Goal: Find specific page/section: Find specific page/section

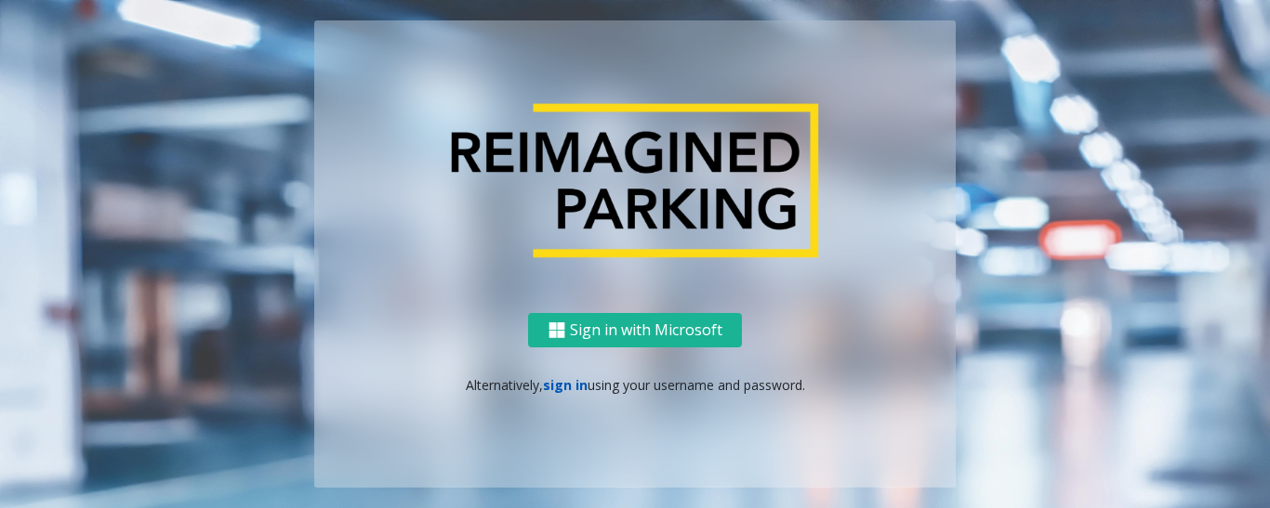
click at [558, 380] on link "sign in" at bounding box center [565, 385] width 45 height 18
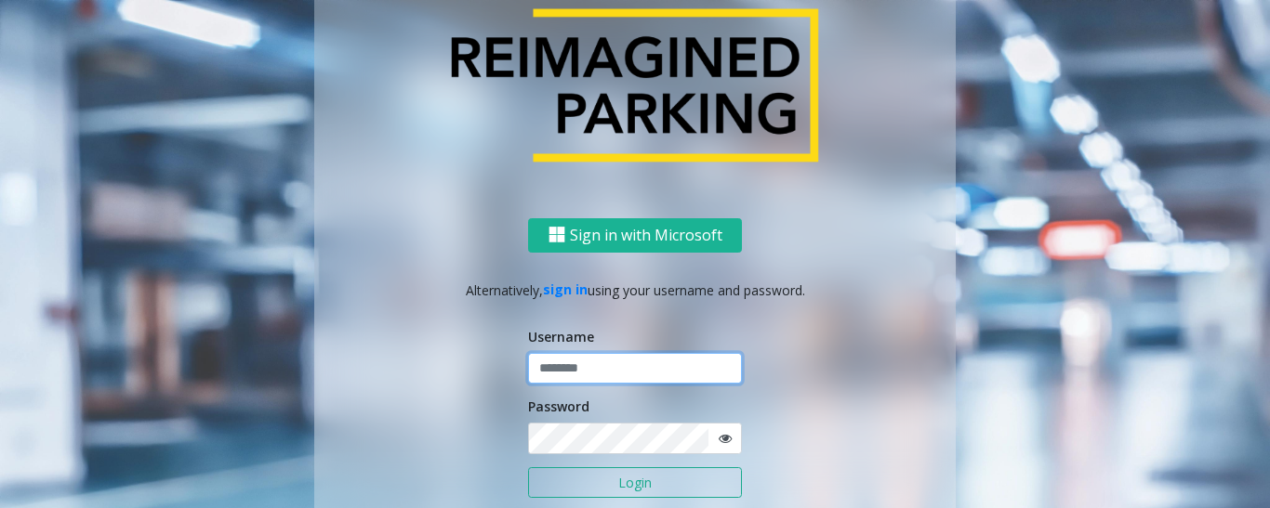
type input "******"
click at [583, 478] on button "Login" at bounding box center [635, 484] width 214 height 32
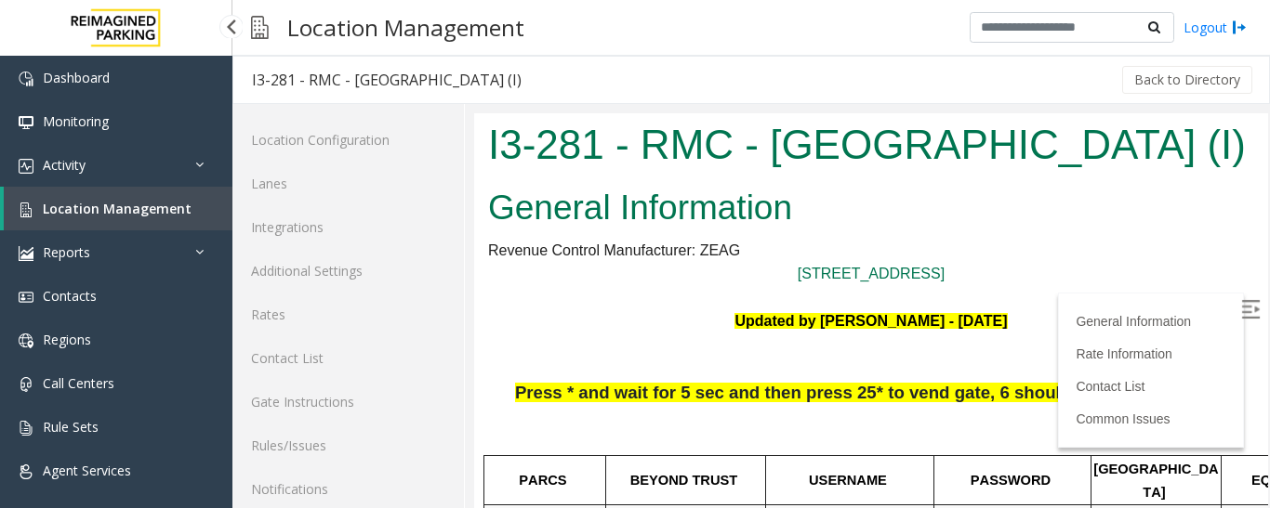
click at [110, 217] on link "Location Management" at bounding box center [118, 209] width 229 height 44
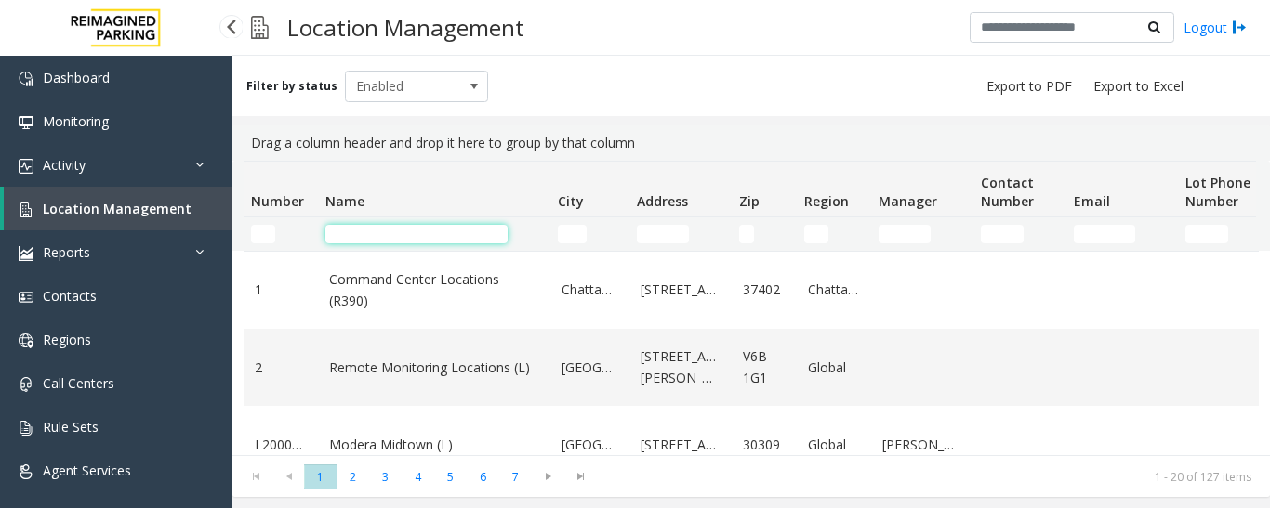
drag, startPoint x: 0, startPoint y: 0, endPoint x: 356, endPoint y: 229, distance: 423.1
click at [356, 229] on input "Name Filter" at bounding box center [416, 234] width 182 height 19
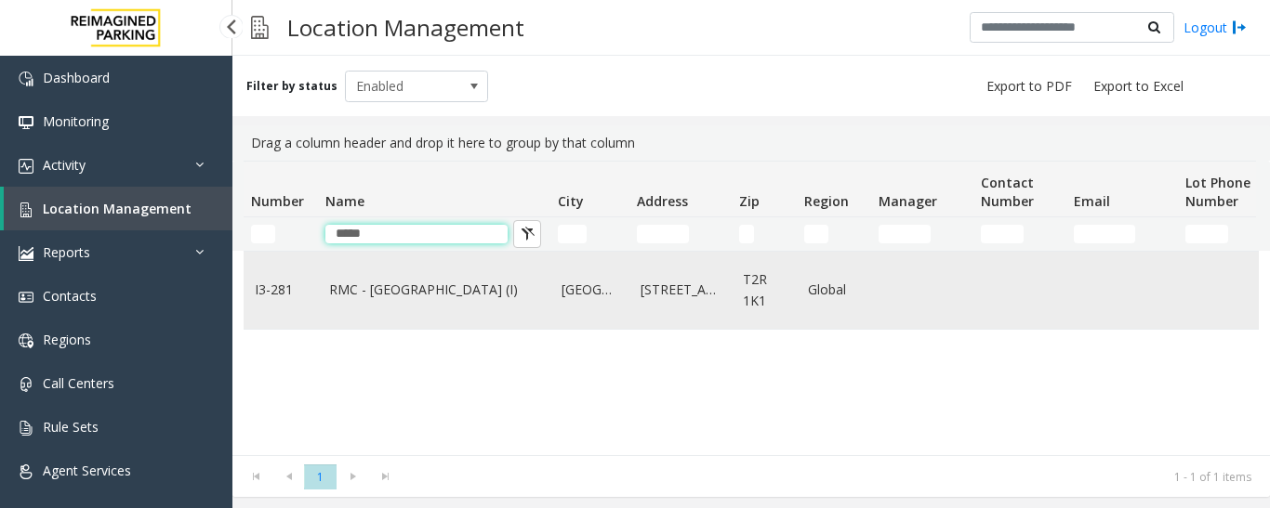
type input "*****"
click at [441, 320] on td "RMC - Mount Royal Village (I)" at bounding box center [434, 290] width 232 height 77
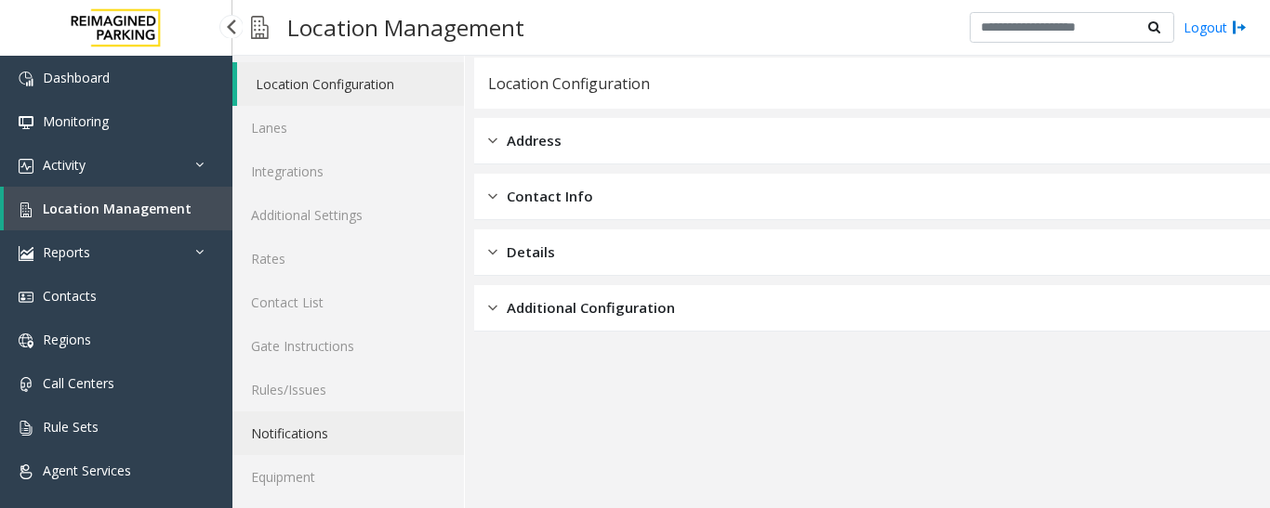
scroll to position [104, 0]
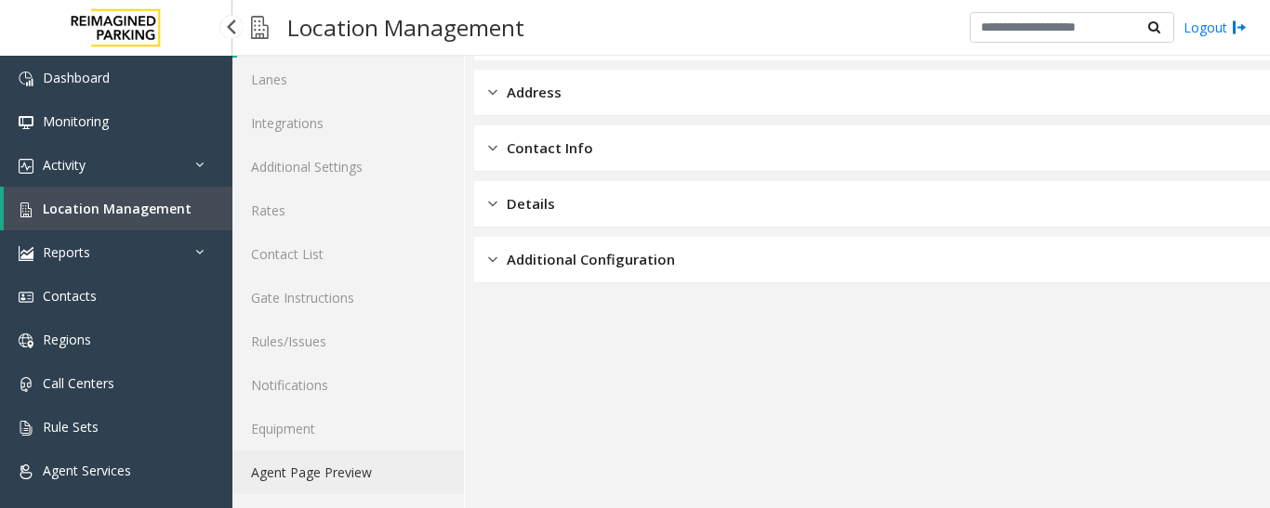
click at [331, 472] on link "Agent Page Preview" at bounding box center [347, 473] width 231 height 44
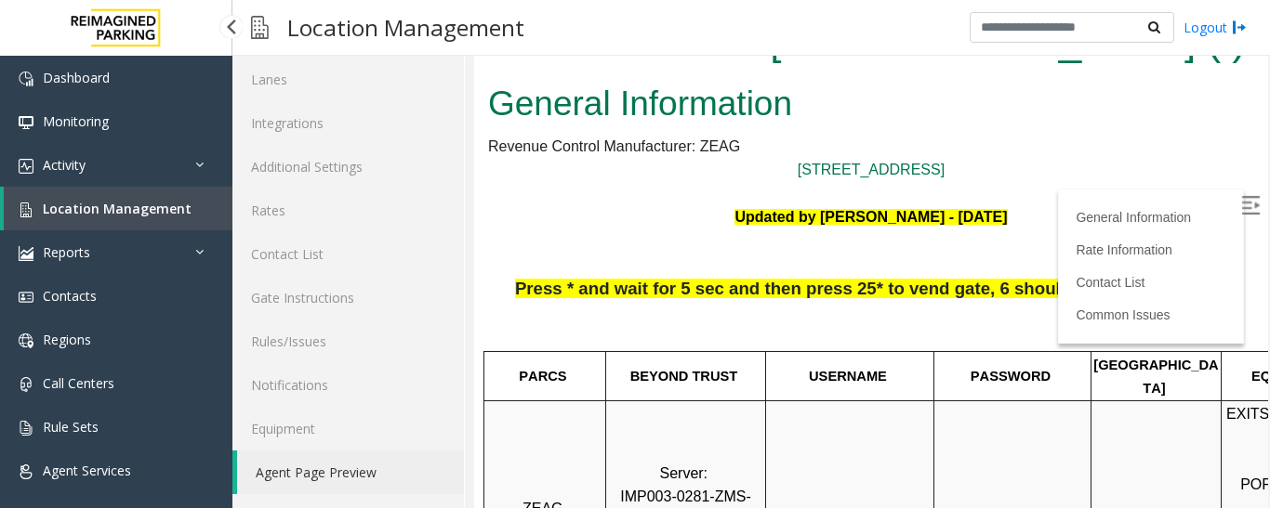
click at [1241, 198] on img at bounding box center [1250, 205] width 19 height 19
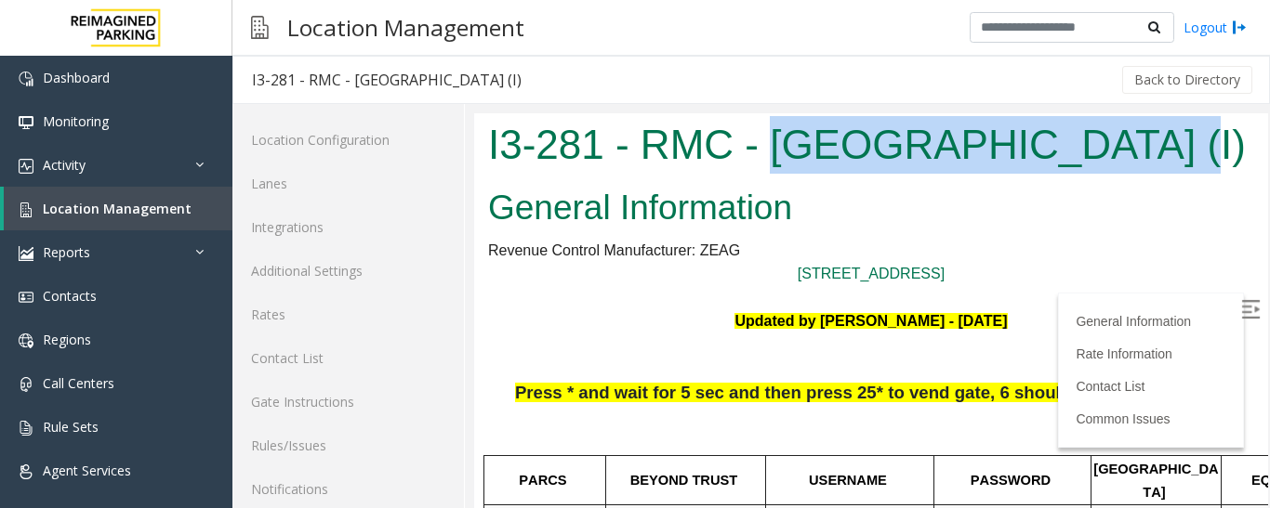
drag, startPoint x: 773, startPoint y: 146, endPoint x: 1136, endPoint y: 168, distance: 363.2
click at [1136, 168] on h1 "I3-281 - RMC - [GEOGRAPHIC_DATA] (I)" at bounding box center [871, 145] width 766 height 58
copy h1 "[GEOGRAPHIC_DATA]"
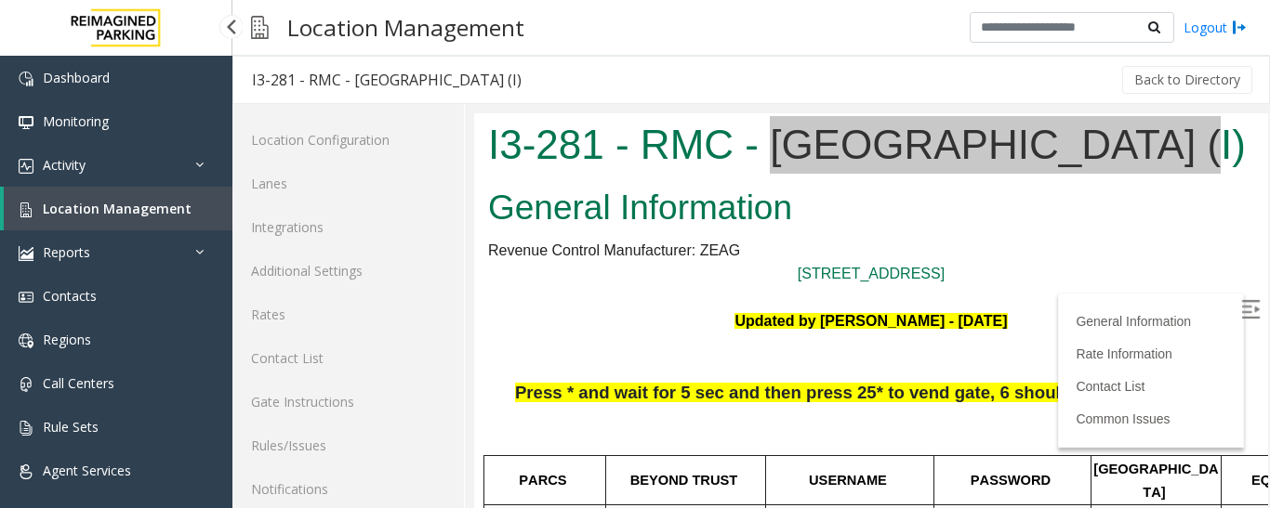
click at [164, 207] on span "Location Management" at bounding box center [117, 209] width 149 height 18
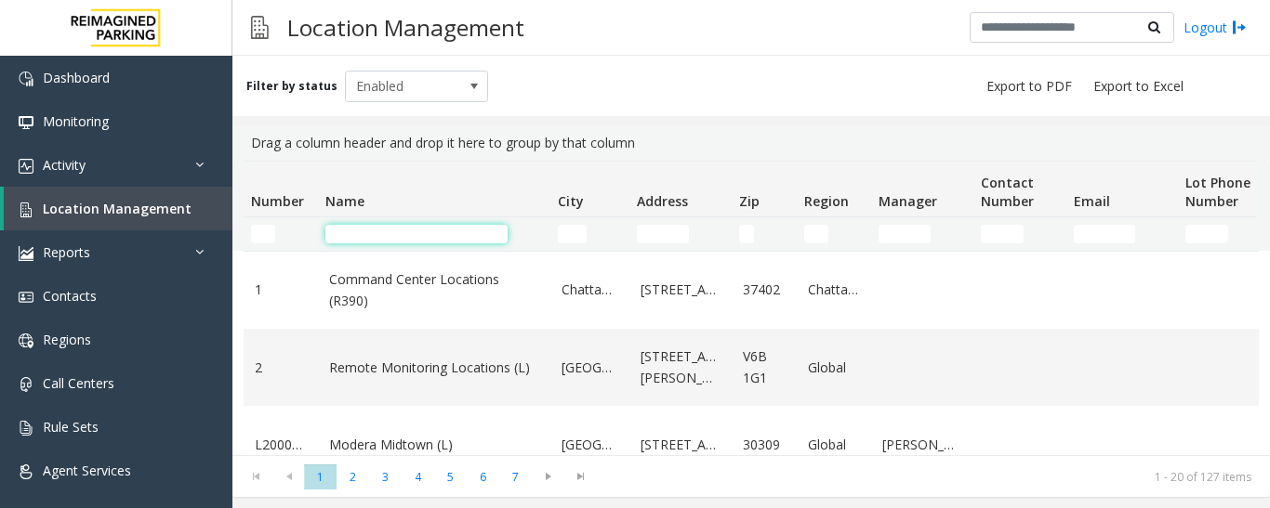
click at [427, 231] on input "Name Filter" at bounding box center [416, 234] width 182 height 19
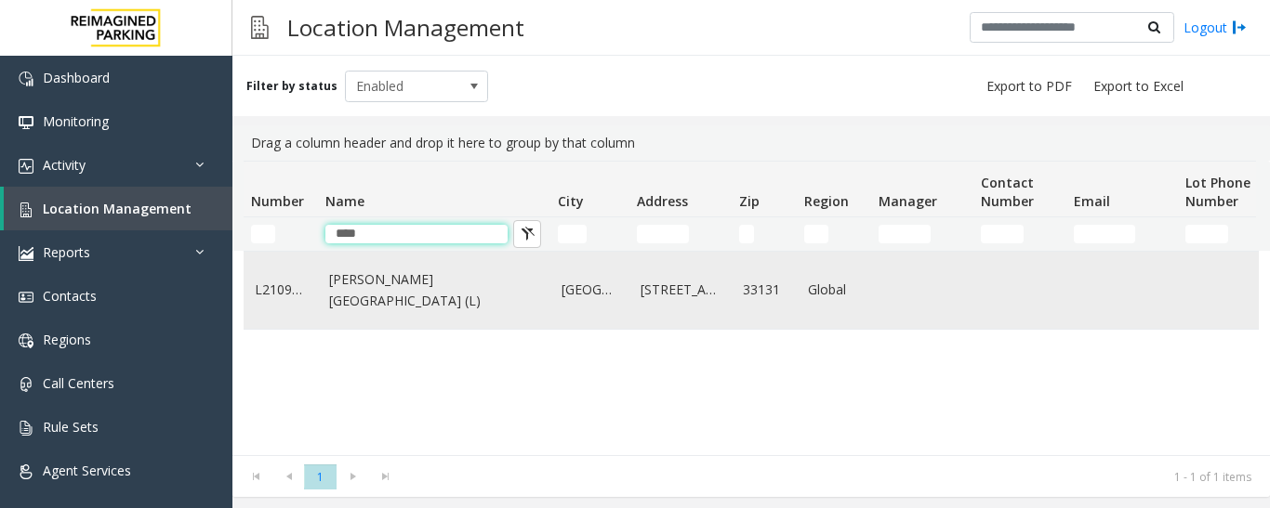
type input "****"
click at [378, 281] on link "[PERSON_NAME][GEOGRAPHIC_DATA] (L)" at bounding box center [434, 291] width 210 height 42
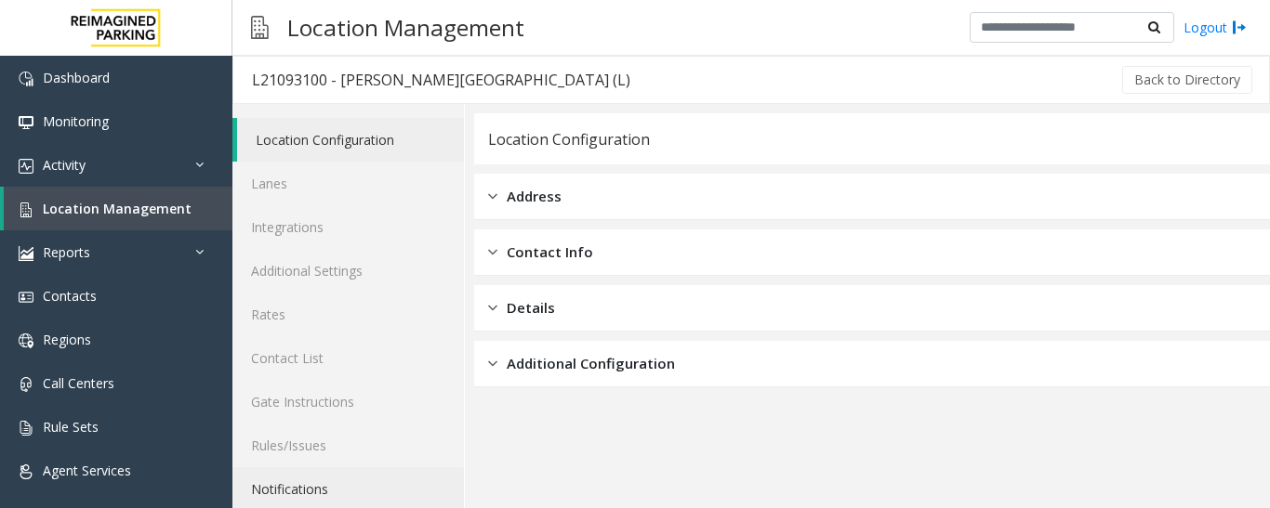
scroll to position [104, 0]
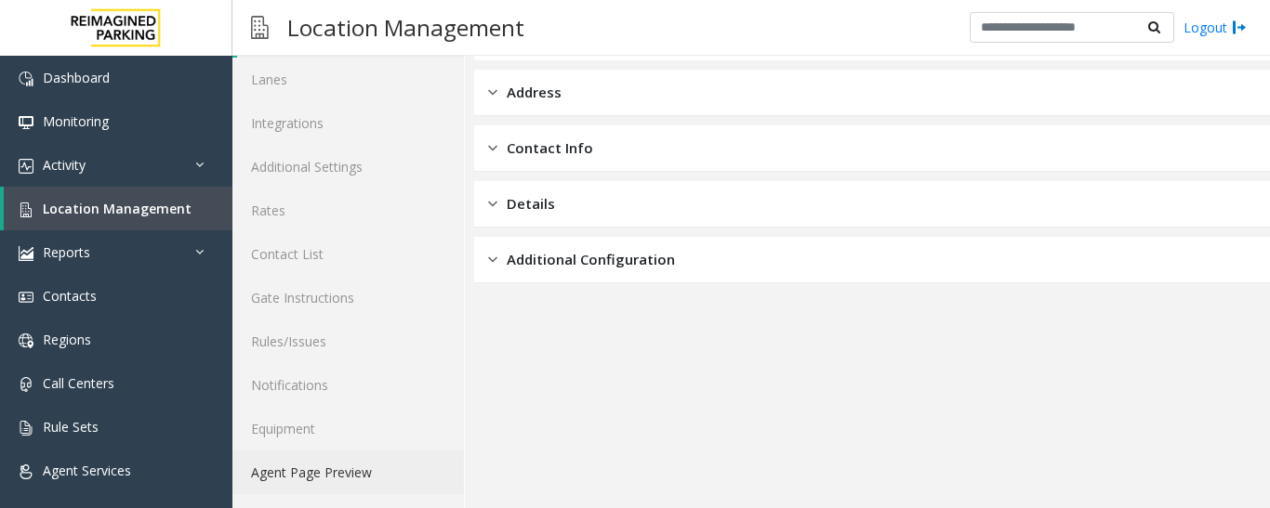
click at [340, 474] on link "Agent Page Preview" at bounding box center [347, 473] width 231 height 44
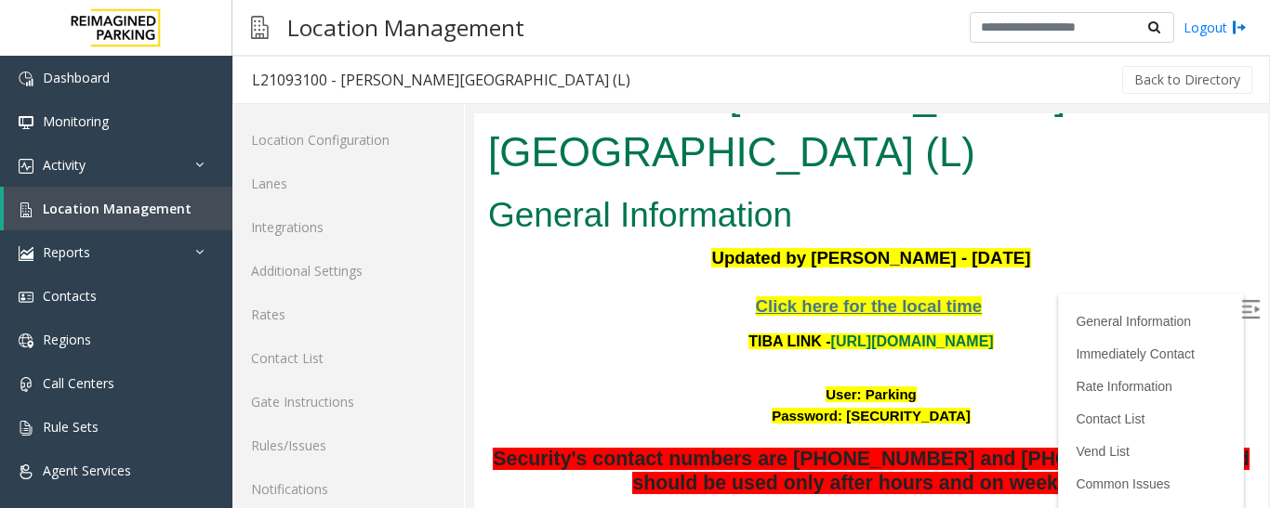
scroll to position [93, 0]
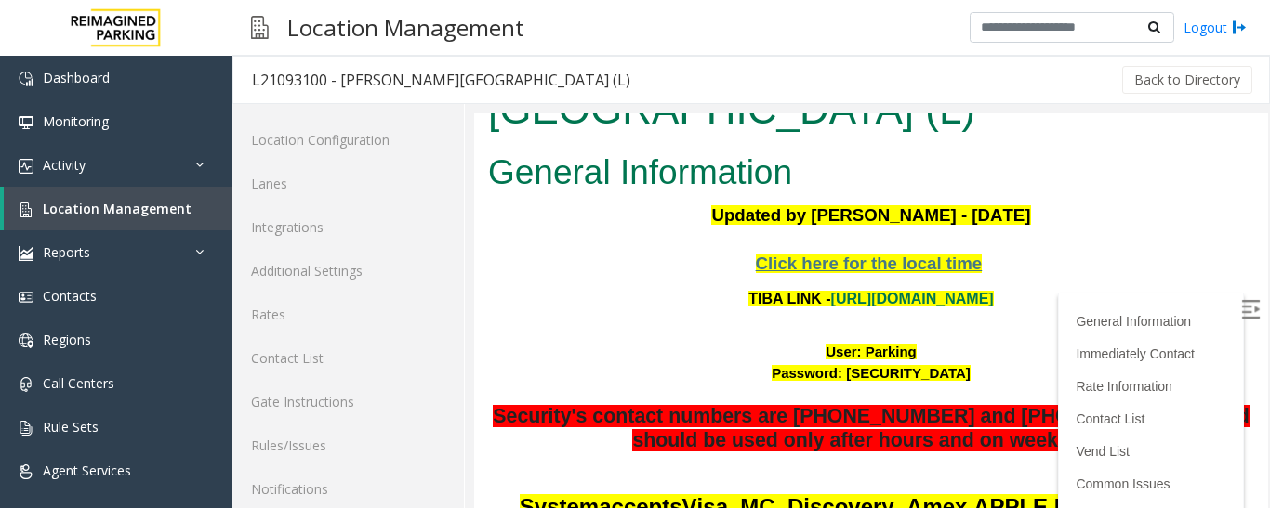
click at [1241, 310] on img at bounding box center [1250, 309] width 19 height 19
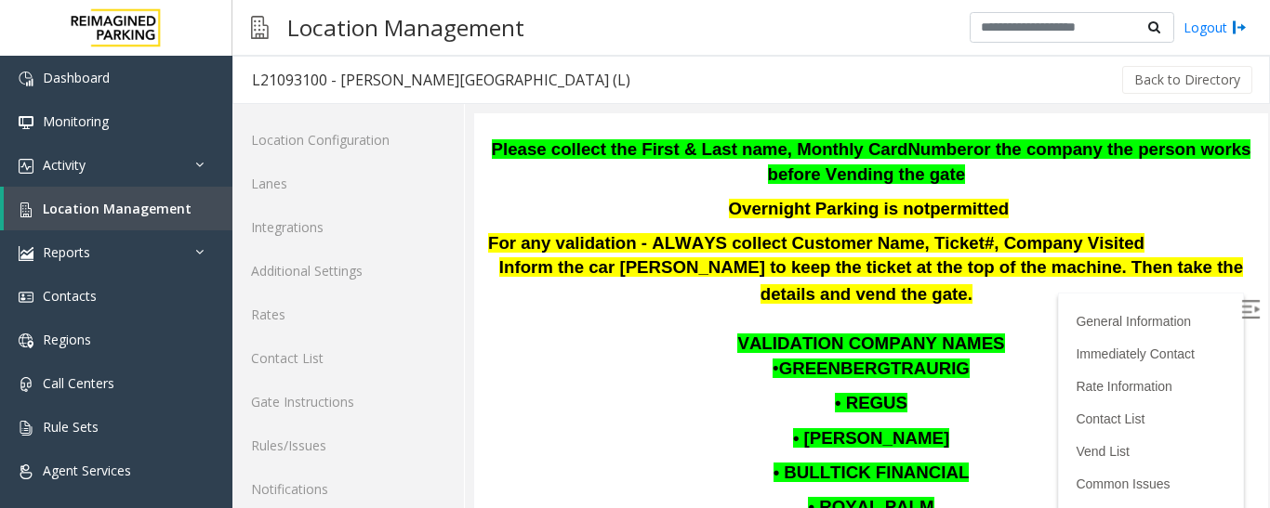
scroll to position [744, 0]
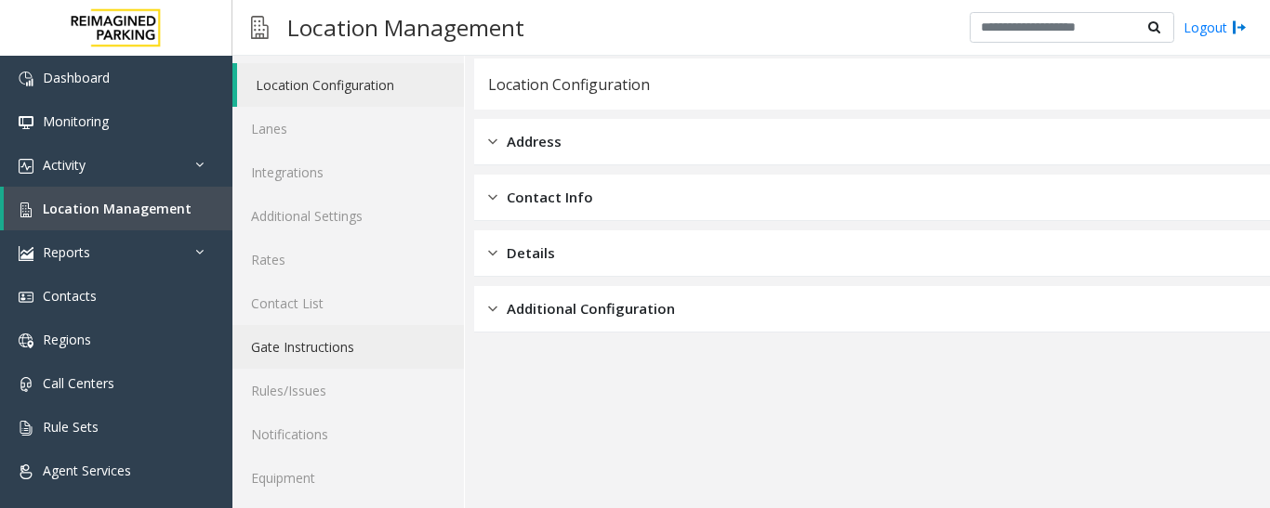
scroll to position [104, 0]
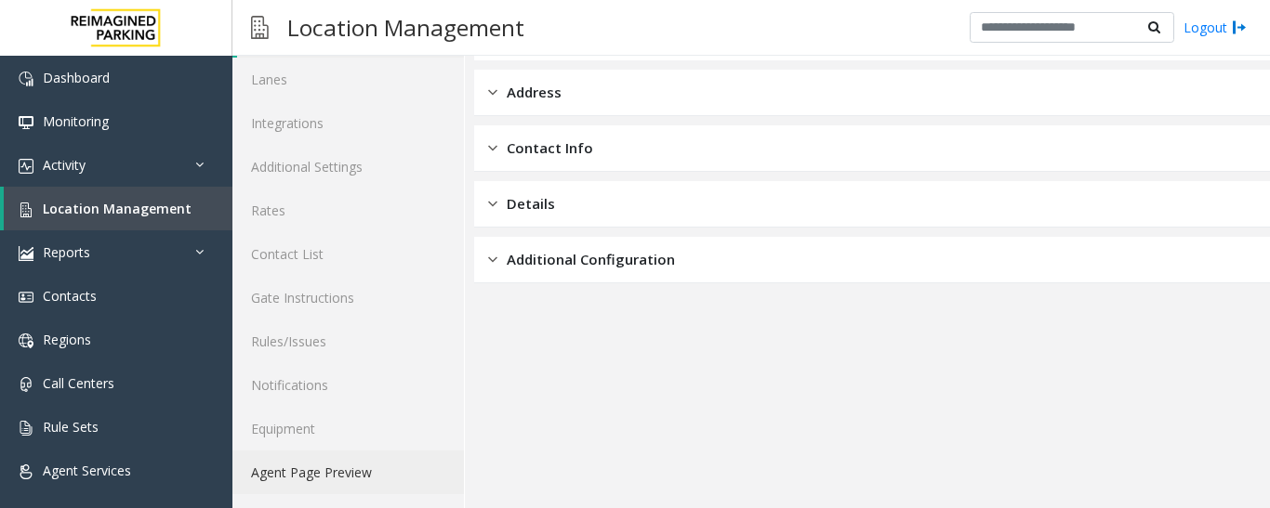
click at [339, 474] on link "Agent Page Preview" at bounding box center [347, 473] width 231 height 44
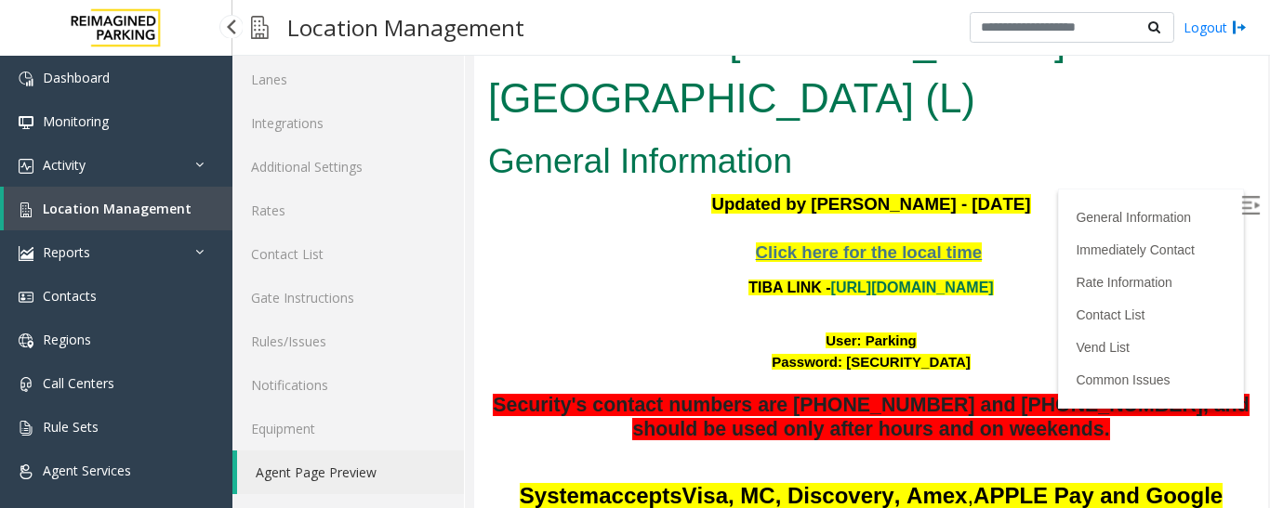
click at [145, 213] on span "Location Management" at bounding box center [117, 209] width 149 height 18
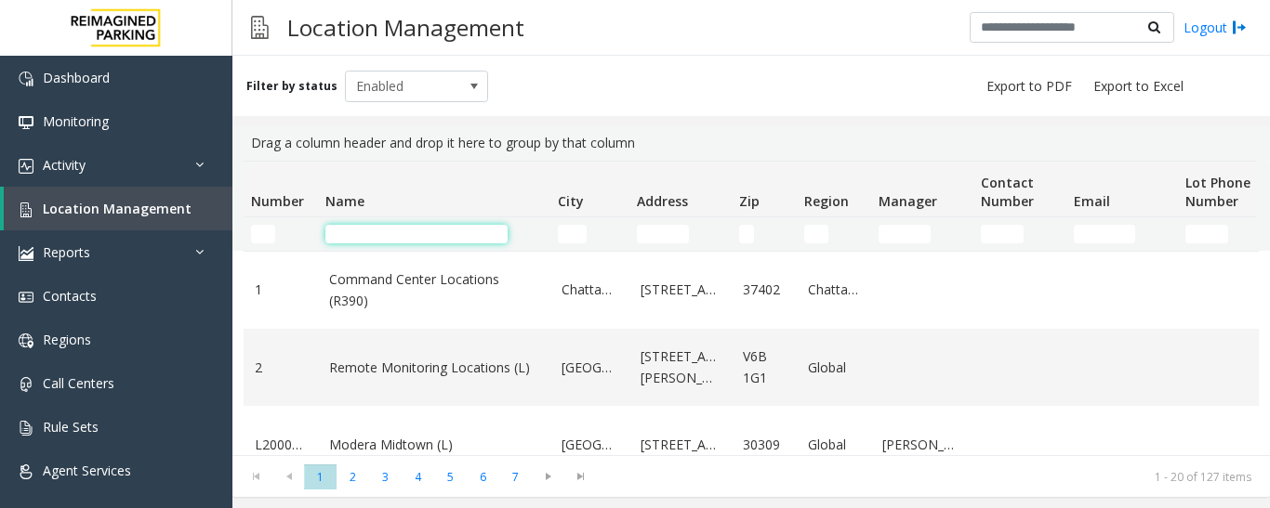
click at [426, 238] on input "Name Filter" at bounding box center [416, 234] width 182 height 19
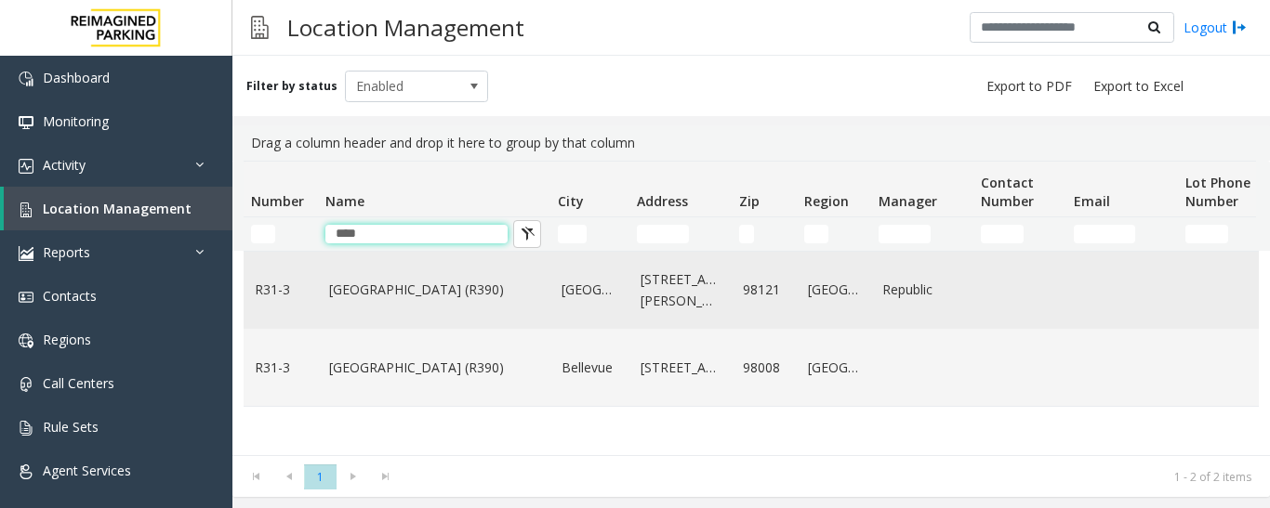
type input "****"
click at [406, 299] on link "[GEOGRAPHIC_DATA] (R390)" at bounding box center [434, 290] width 210 height 20
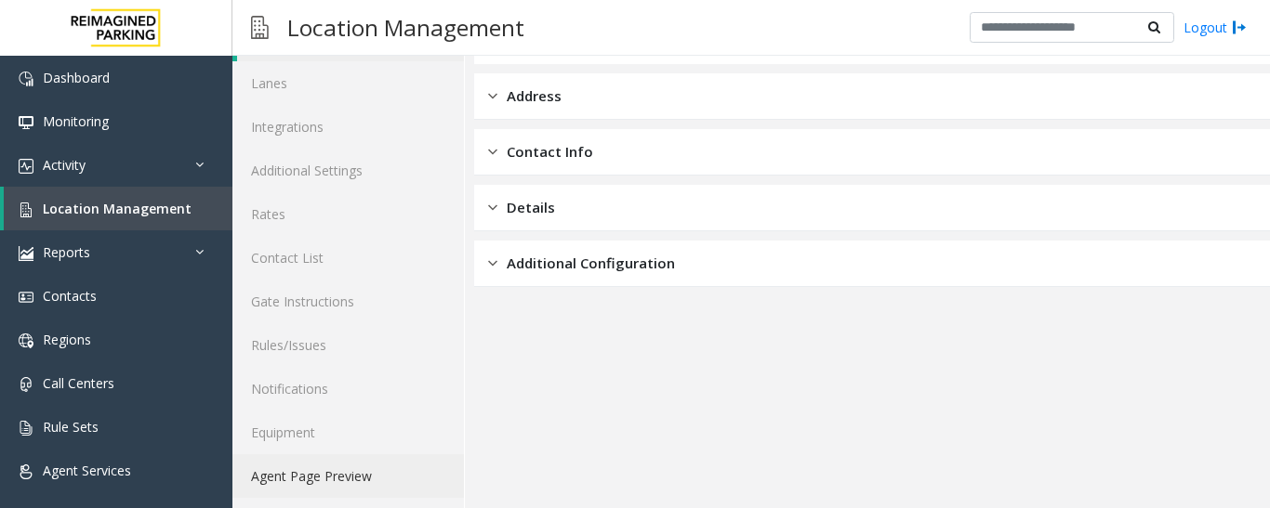
scroll to position [104, 0]
click at [309, 480] on link "Agent Page Preview" at bounding box center [347, 473] width 231 height 44
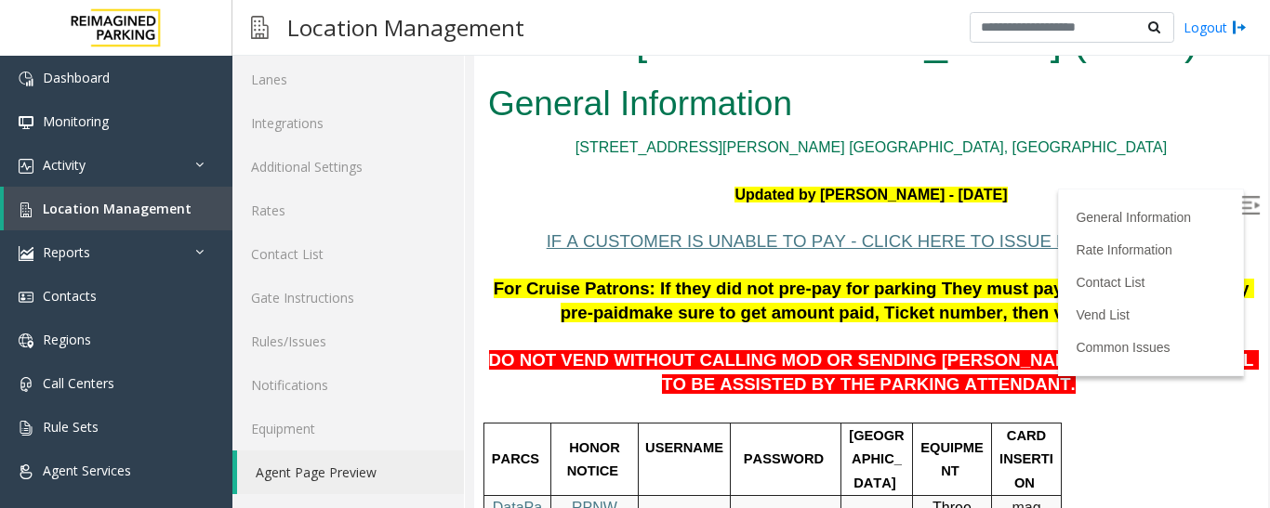
click at [948, 411] on p at bounding box center [871, 409] width 766 height 24
click at [1241, 210] on img at bounding box center [1250, 205] width 19 height 19
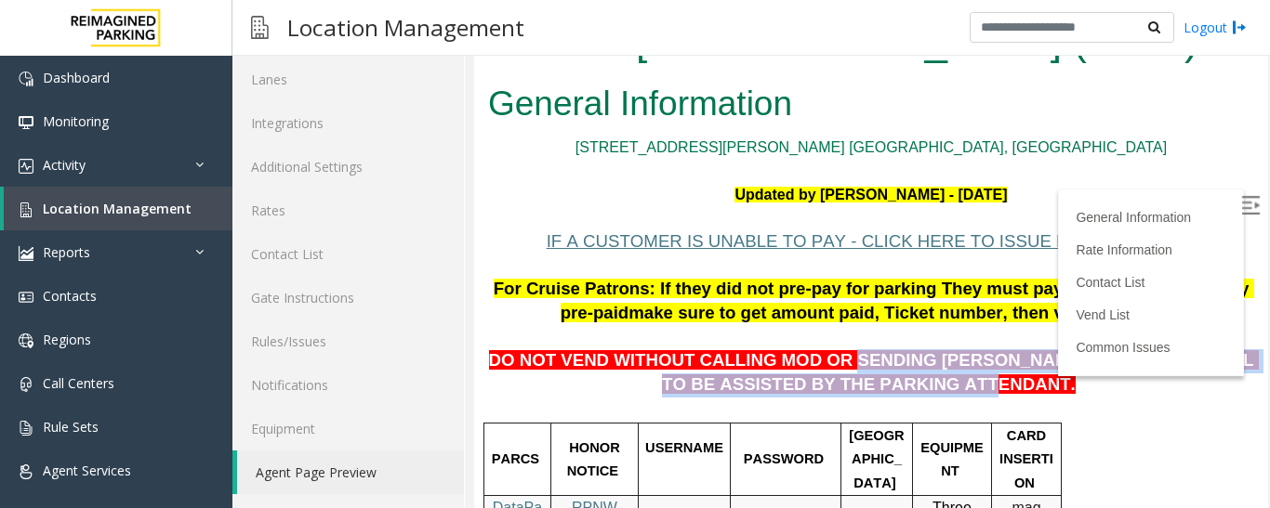
drag, startPoint x: 812, startPoint y: 358, endPoint x: 955, endPoint y: 392, distance: 146.3
click at [955, 392] on p "DO NOT VEND WITHOUT CALLING MOD OR SENDING [PERSON_NAME] TO THE 5TH LEVEL TO BE…" at bounding box center [871, 362] width 766 height 72
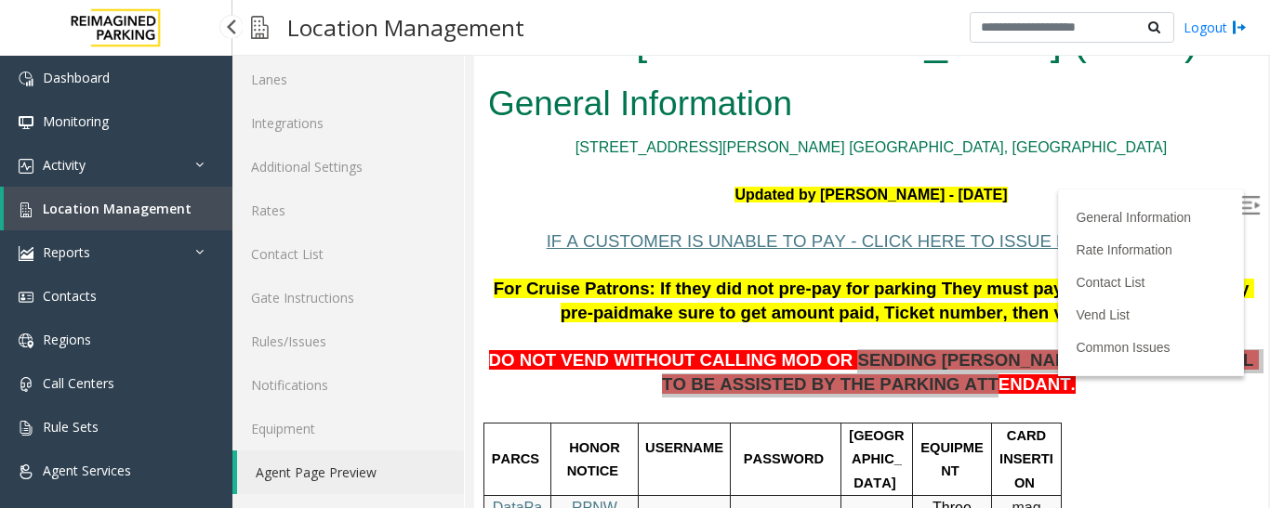
click at [105, 216] on span "Location Management" at bounding box center [117, 209] width 149 height 18
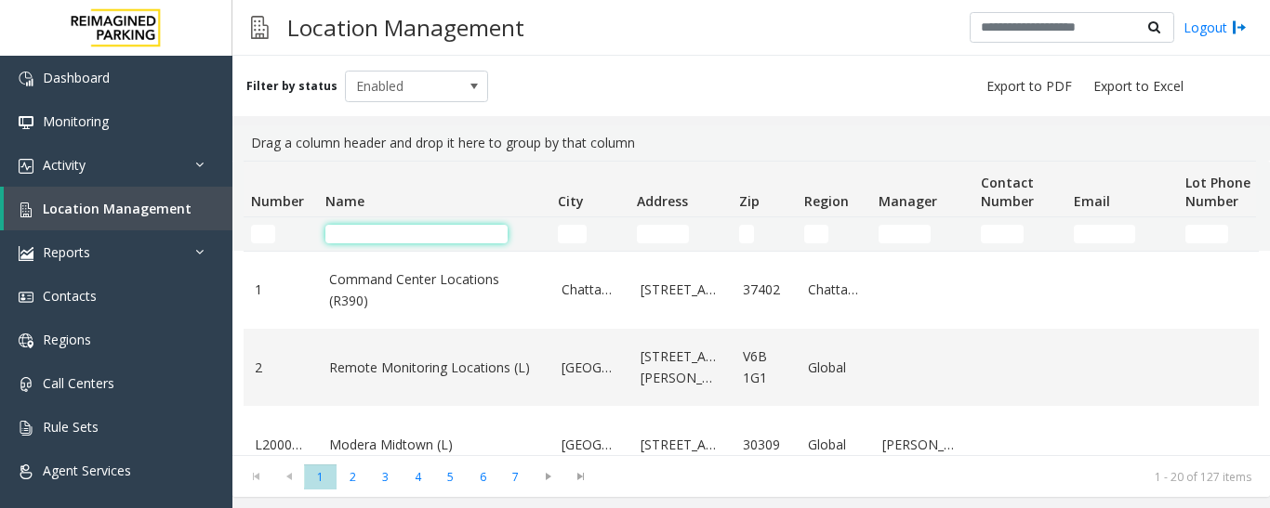
click at [350, 234] on input "Name Filter" at bounding box center [416, 234] width 182 height 19
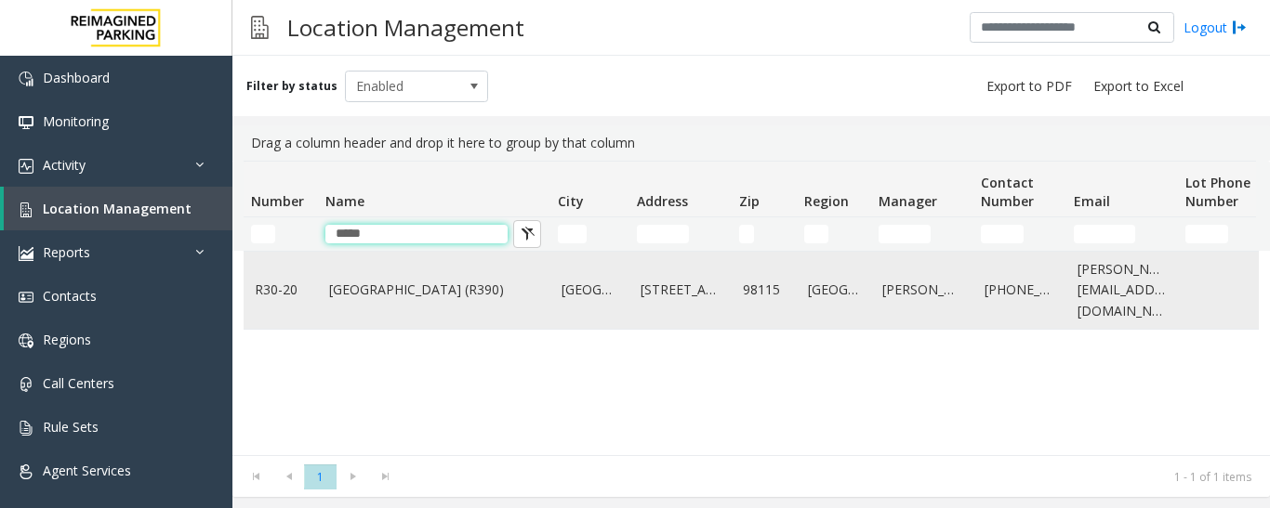
type input "*****"
click at [361, 300] on link "[GEOGRAPHIC_DATA] (R390)" at bounding box center [434, 290] width 210 height 20
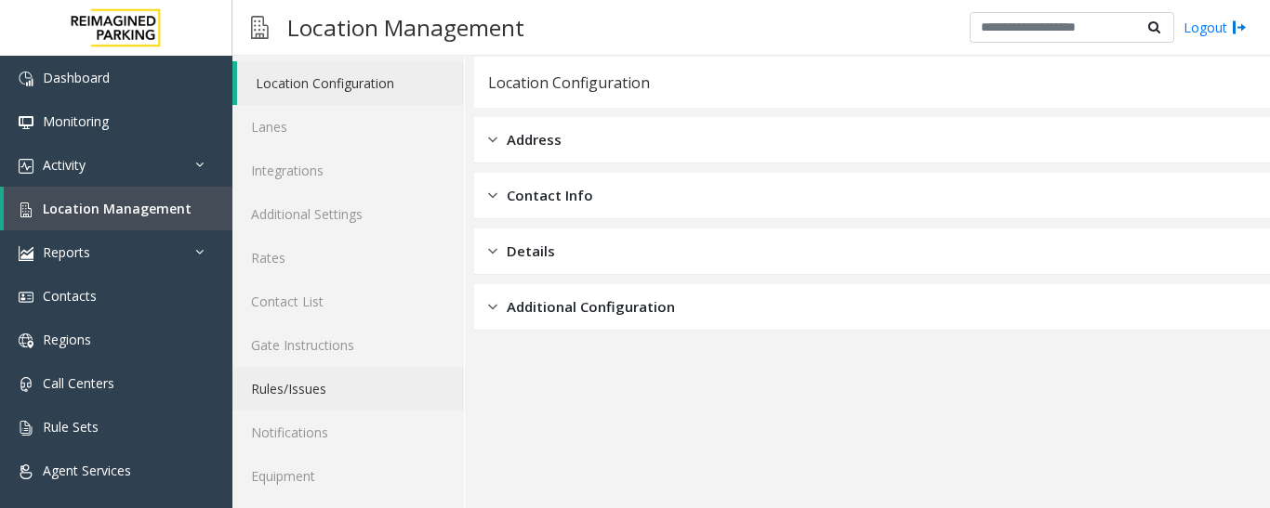
scroll to position [104, 0]
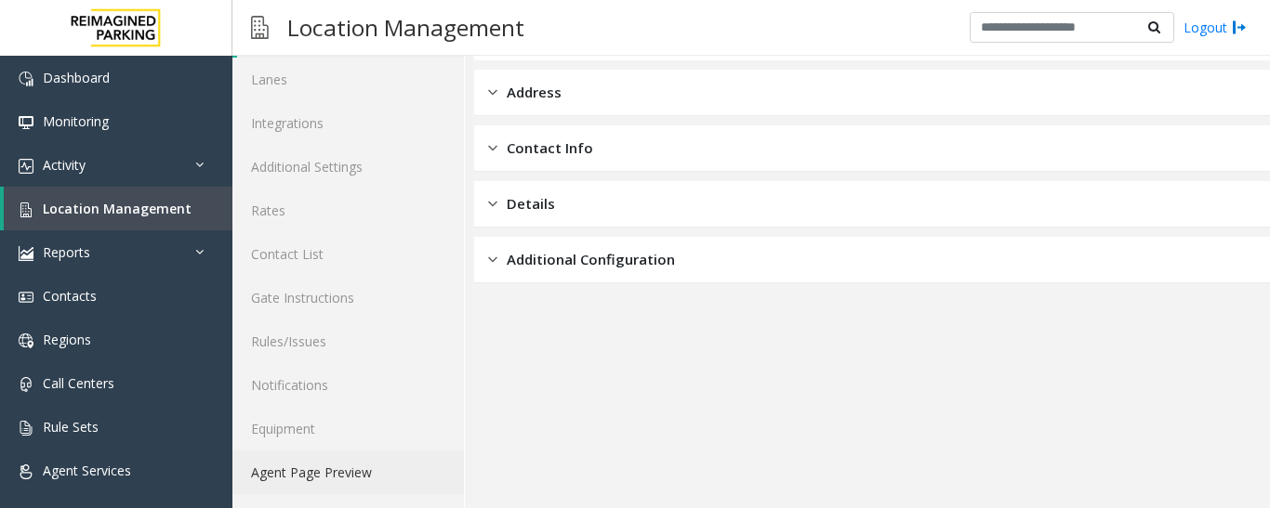
click at [355, 467] on link "Agent Page Preview" at bounding box center [347, 473] width 231 height 44
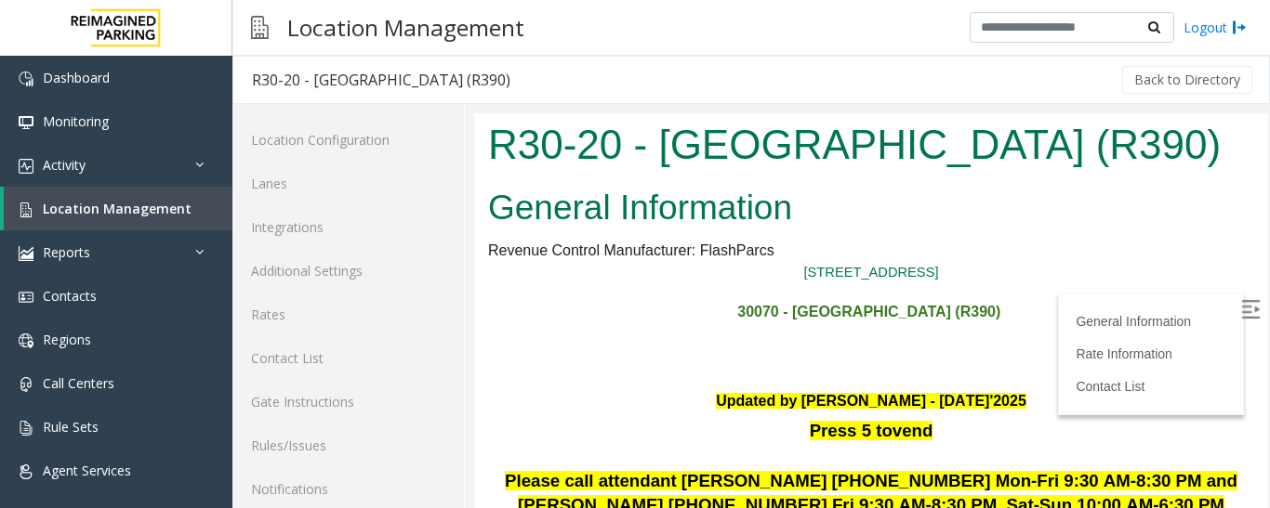
drag, startPoint x: 653, startPoint y: 145, endPoint x: 1179, endPoint y: 169, distance: 525.7
click at [1179, 169] on h1 "R30-20 - [GEOGRAPHIC_DATA] (R390)" at bounding box center [871, 145] width 766 height 58
copy h1 "[GEOGRAPHIC_DATA] (R390)"
click at [1241, 318] on img at bounding box center [1250, 309] width 19 height 19
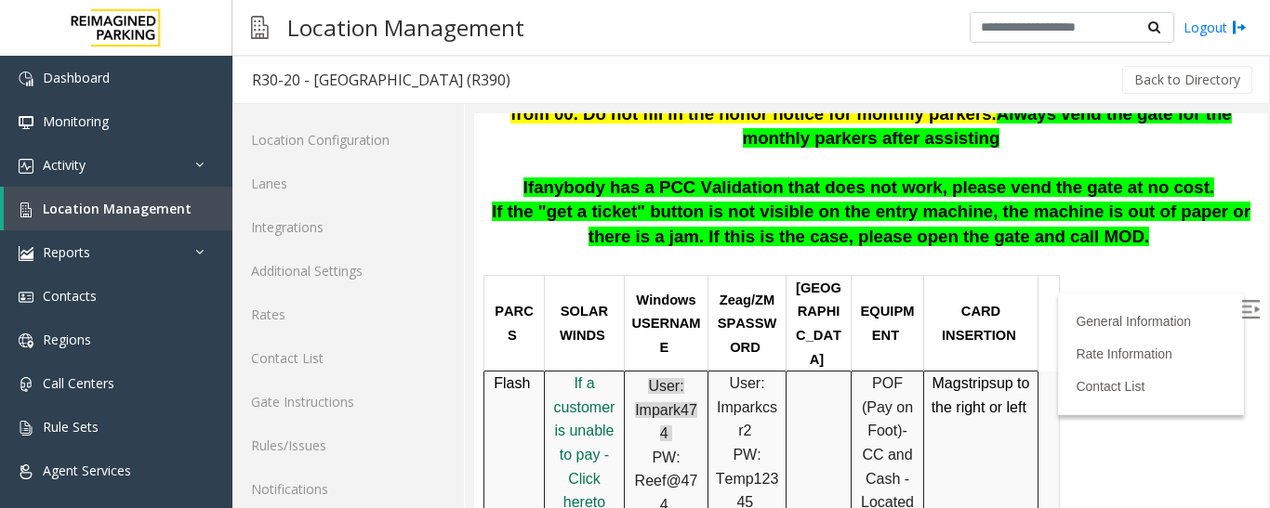
scroll to position [836, 0]
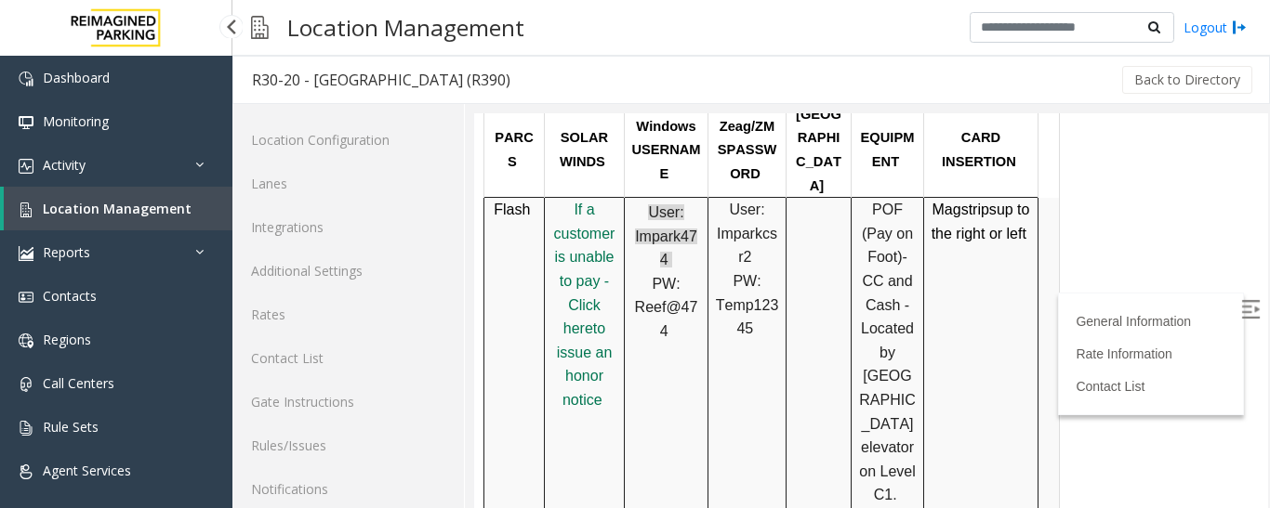
click at [138, 213] on span "Location Management" at bounding box center [117, 209] width 149 height 18
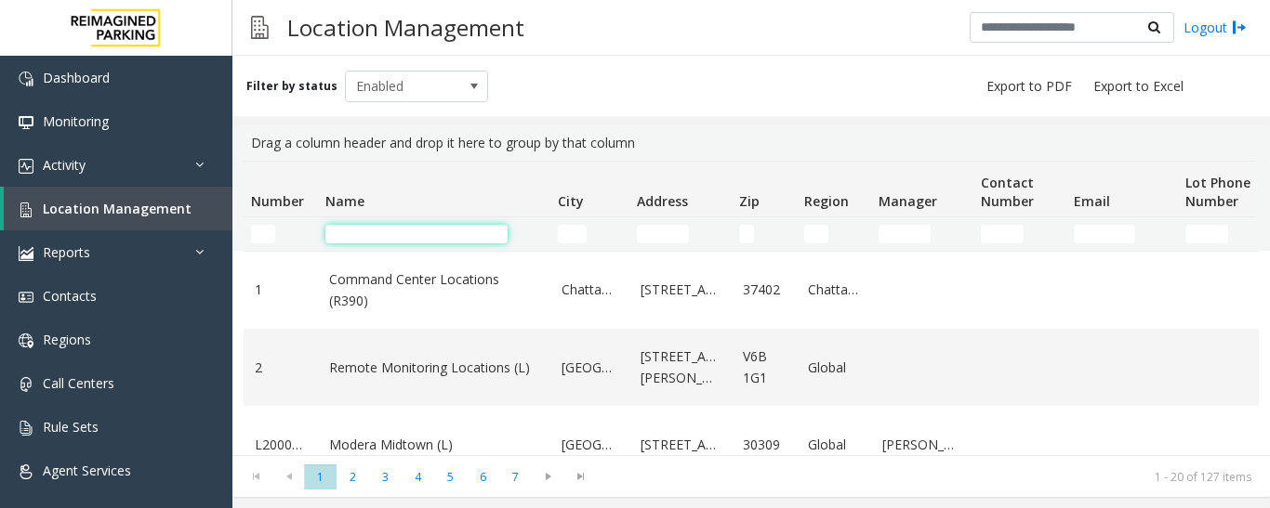
drag, startPoint x: 0, startPoint y: 0, endPoint x: 377, endPoint y: 230, distance: 441.7
click at [377, 230] on input "Name Filter" at bounding box center [416, 234] width 182 height 19
click at [374, 245] on td "Name Filter" at bounding box center [434, 233] width 232 height 33
click at [373, 227] on input "Name Filter" at bounding box center [416, 234] width 182 height 19
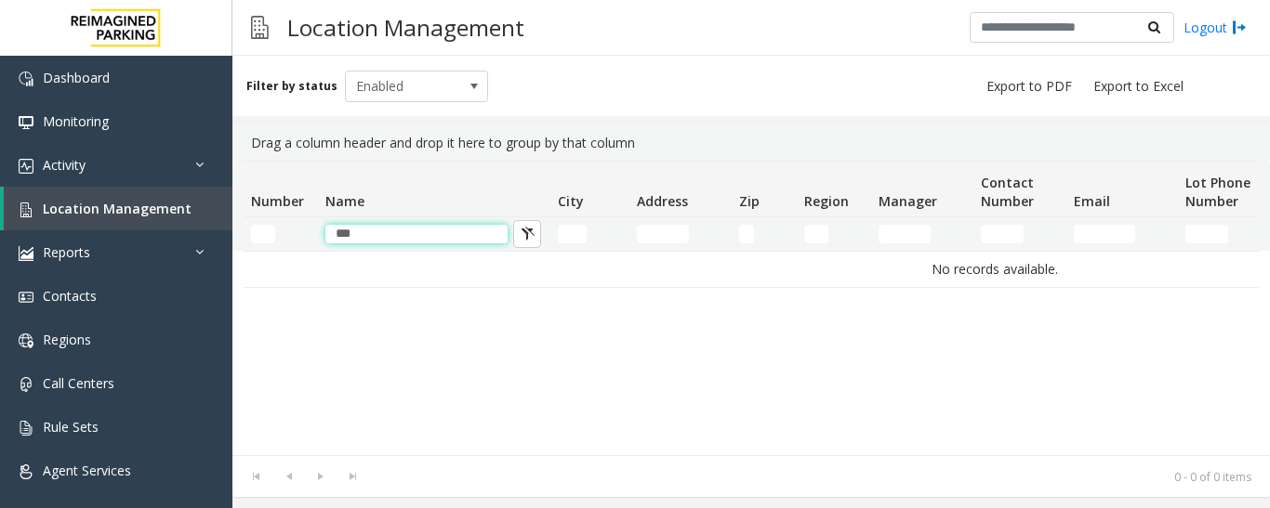
type input "***"
